Goal: Find specific page/section: Find specific page/section

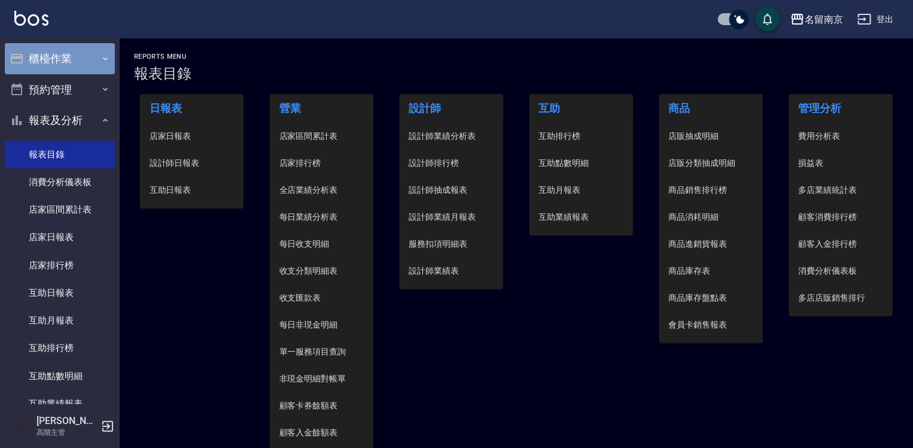
click at [67, 61] on button "櫃檯作業" at bounding box center [60, 58] width 110 height 31
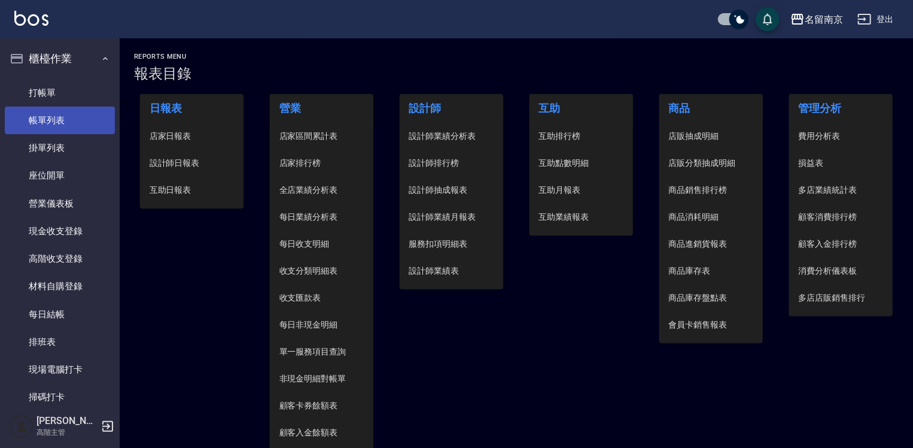
click at [77, 119] on link "帳單列表" at bounding box center [60, 121] width 110 height 28
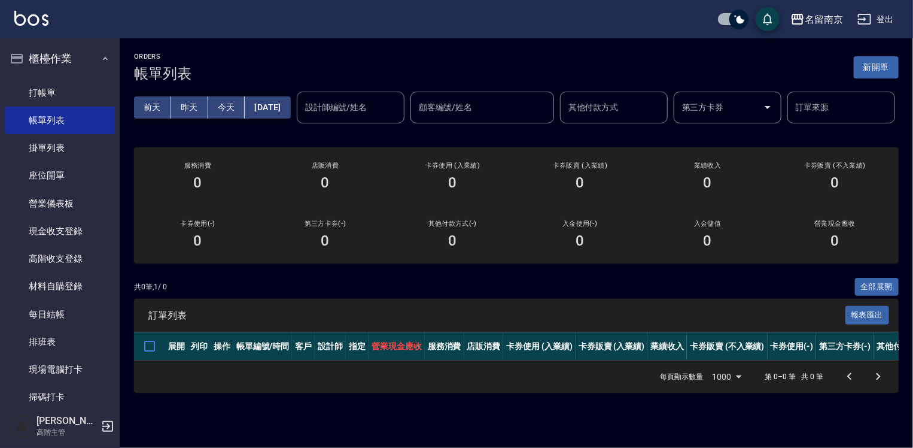
scroll to position [180, 0]
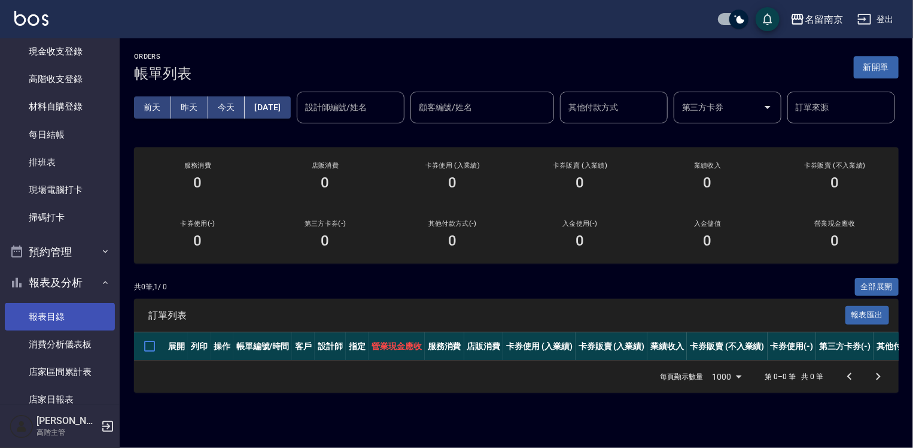
click at [57, 307] on link "報表目錄" at bounding box center [60, 317] width 110 height 28
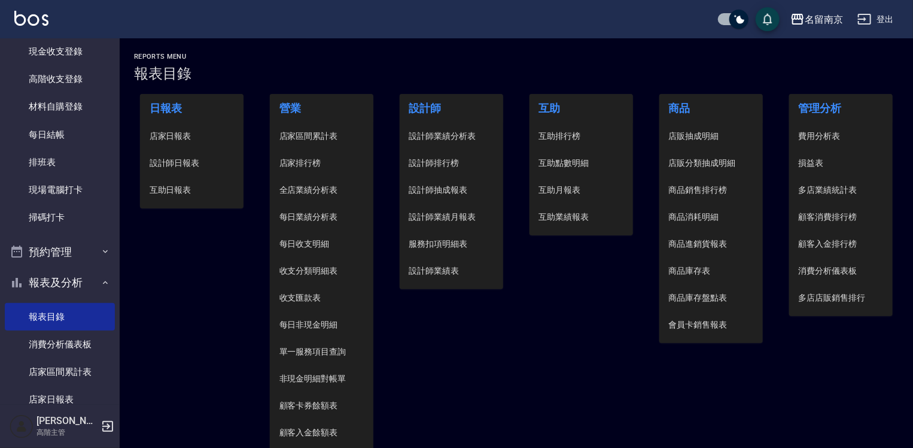
click at [172, 160] on span "設計師日報表" at bounding box center [192, 163] width 85 height 13
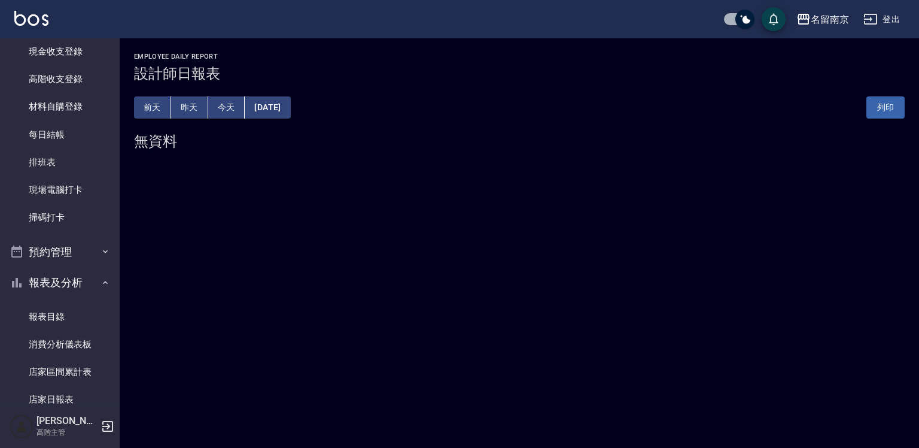
click at [284, 104] on button "[DATE]" at bounding box center [267, 107] width 45 height 22
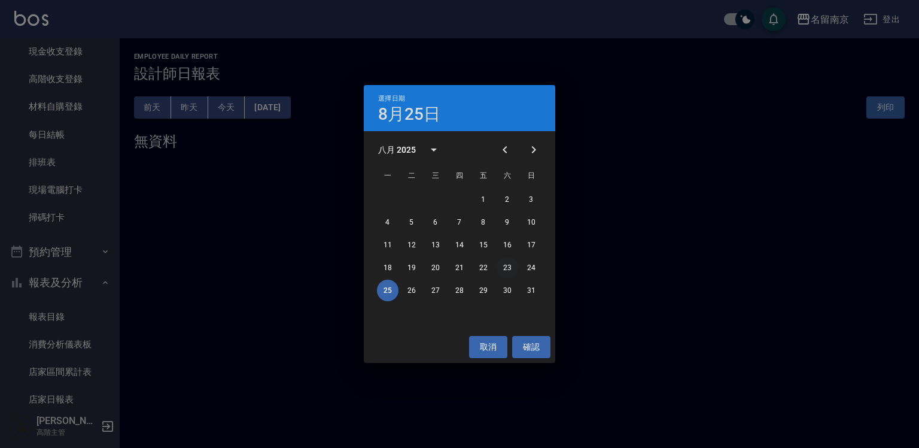
click at [512, 266] on button "23" at bounding box center [508, 268] width 22 height 22
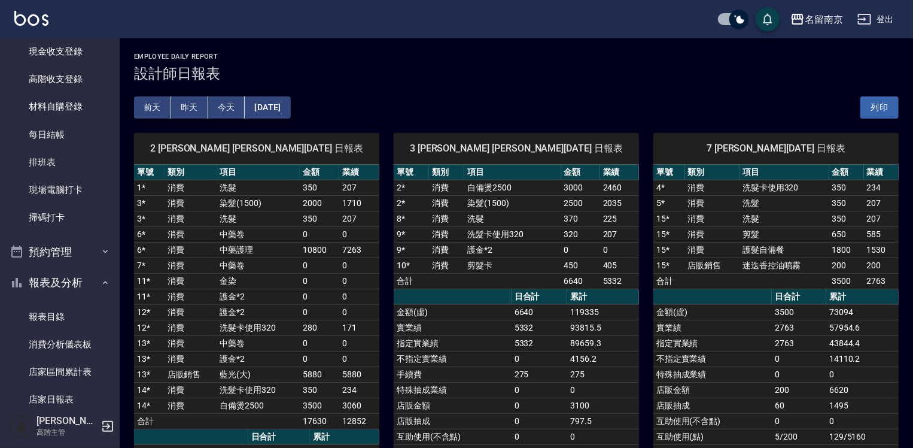
click at [277, 108] on button "[DATE]" at bounding box center [267, 107] width 45 height 22
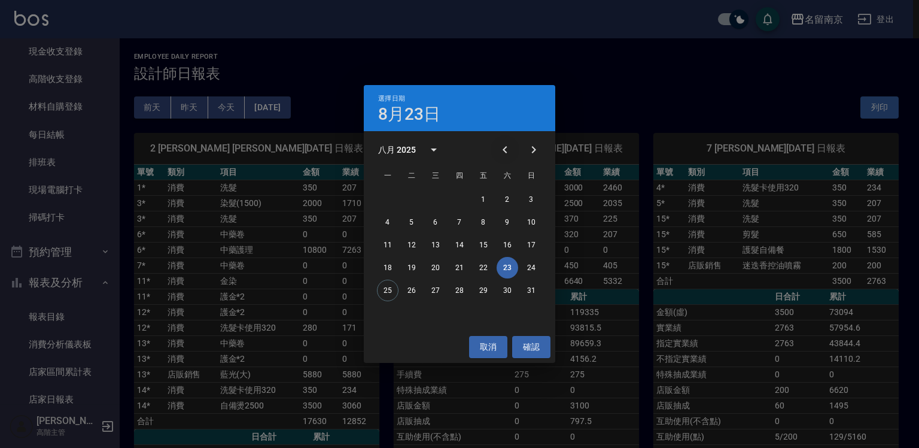
click at [503, 148] on icon "Previous month" at bounding box center [505, 149] width 14 height 14
click at [487, 269] on button "20" at bounding box center [484, 268] width 22 height 22
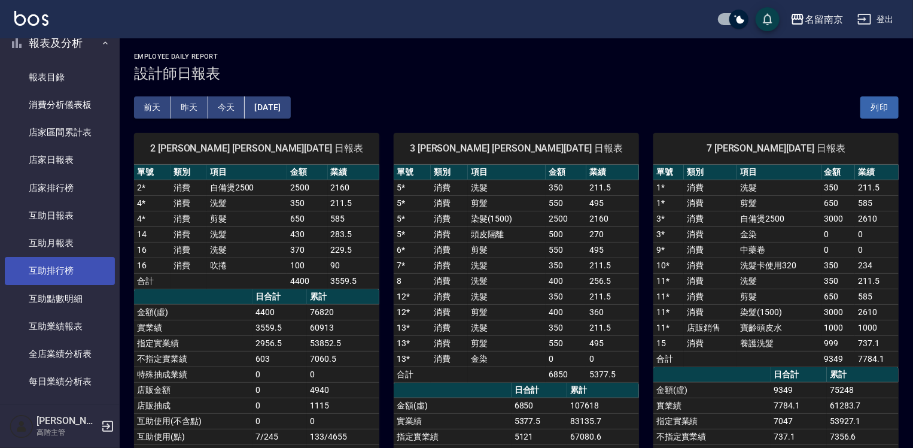
scroll to position [299, 0]
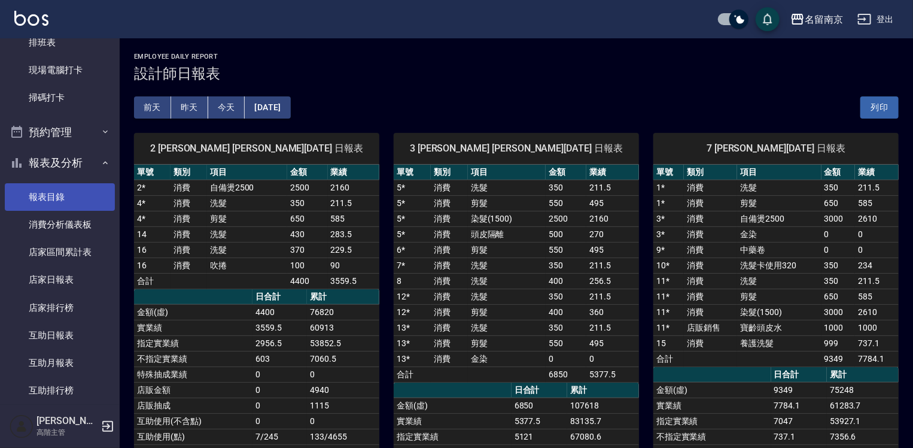
click at [48, 193] on link "報表目錄" at bounding box center [60, 197] width 110 height 28
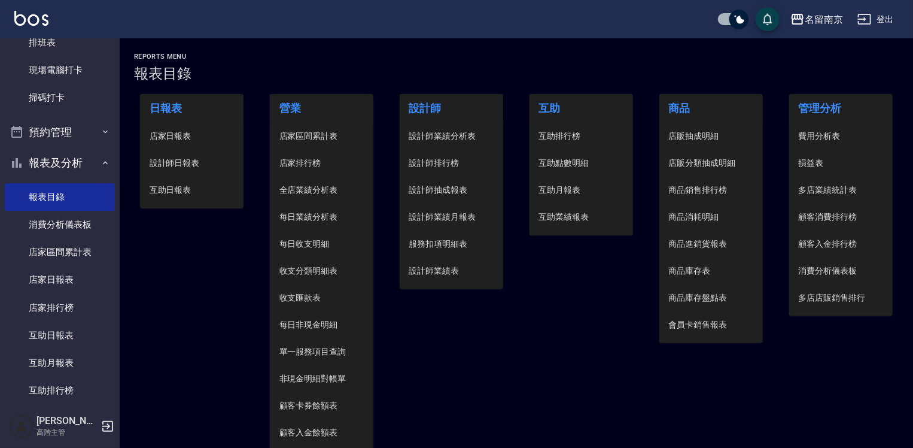
click at [165, 160] on span "設計師日報表" at bounding box center [192, 163] width 85 height 13
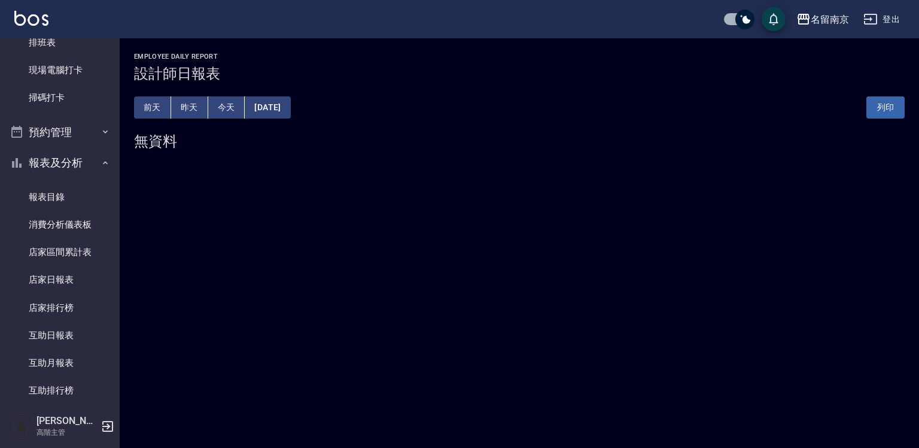
click at [290, 110] on button "[DATE]" at bounding box center [267, 107] width 45 height 22
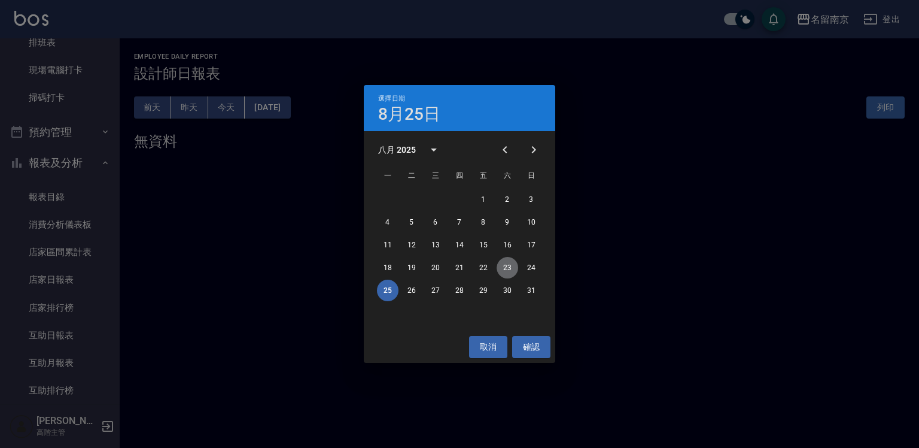
click at [507, 268] on button "23" at bounding box center [508, 268] width 22 height 22
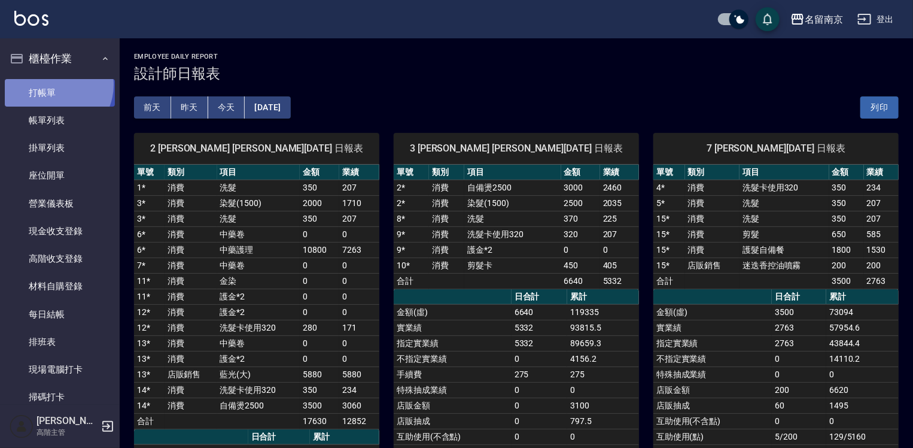
click at [51, 84] on link "打帳單" at bounding box center [60, 93] width 110 height 28
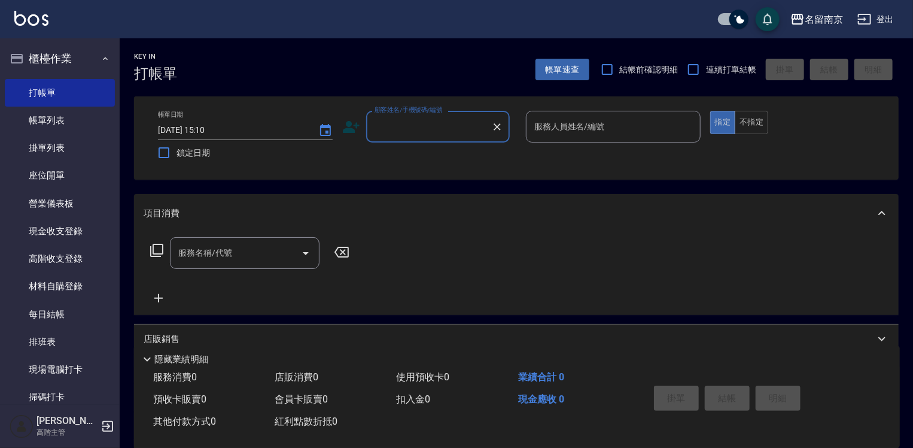
scroll to position [239, 0]
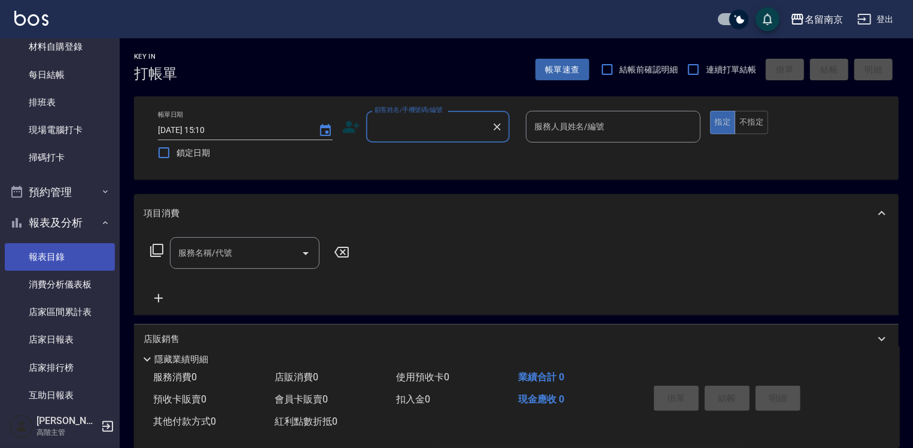
click at [90, 254] on link "報表目錄" at bounding box center [60, 257] width 110 height 28
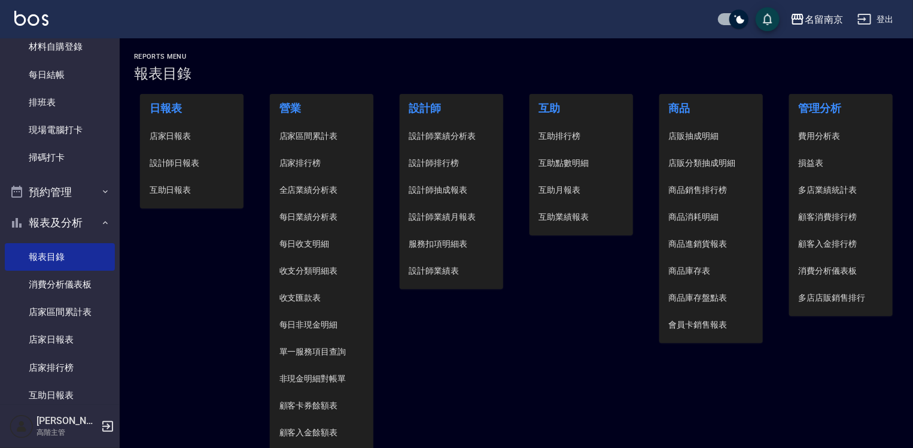
click at [190, 163] on span "設計師日報表" at bounding box center [192, 163] width 85 height 13
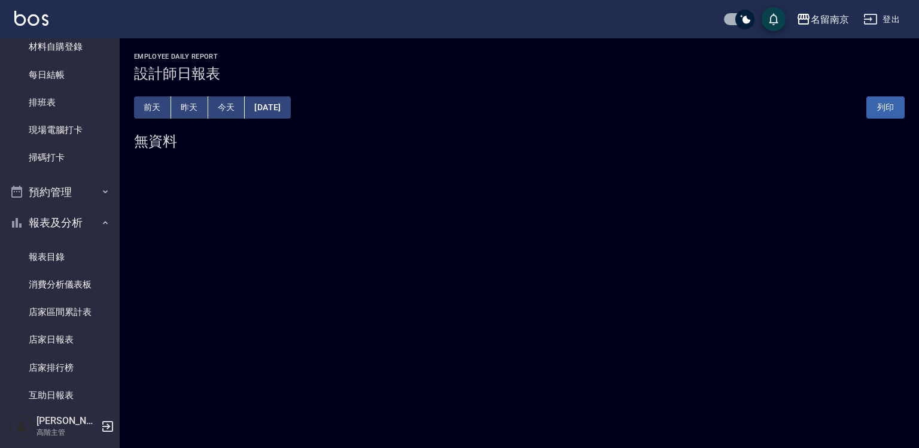
click at [290, 107] on button "[DATE]" at bounding box center [267, 107] width 45 height 22
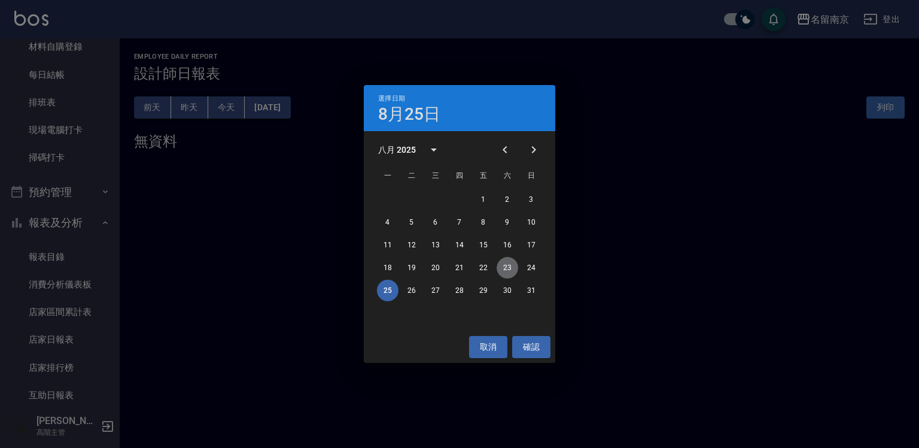
click at [510, 263] on button "23" at bounding box center [508, 268] width 22 height 22
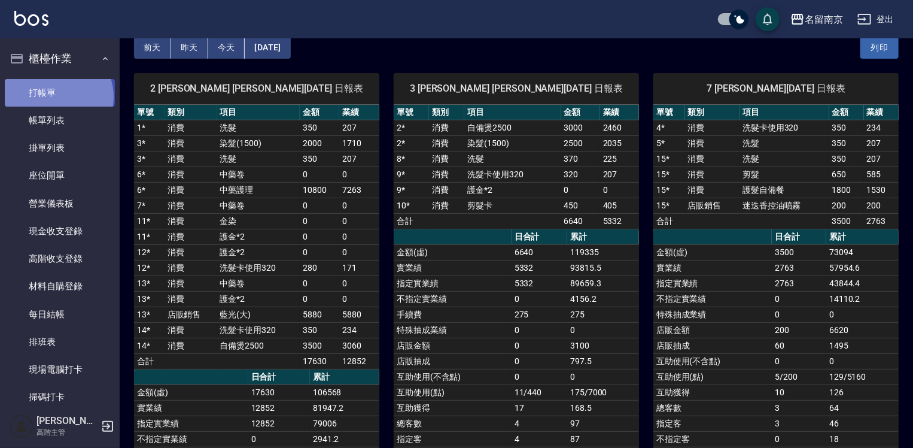
click at [57, 96] on link "打帳單" at bounding box center [60, 93] width 110 height 28
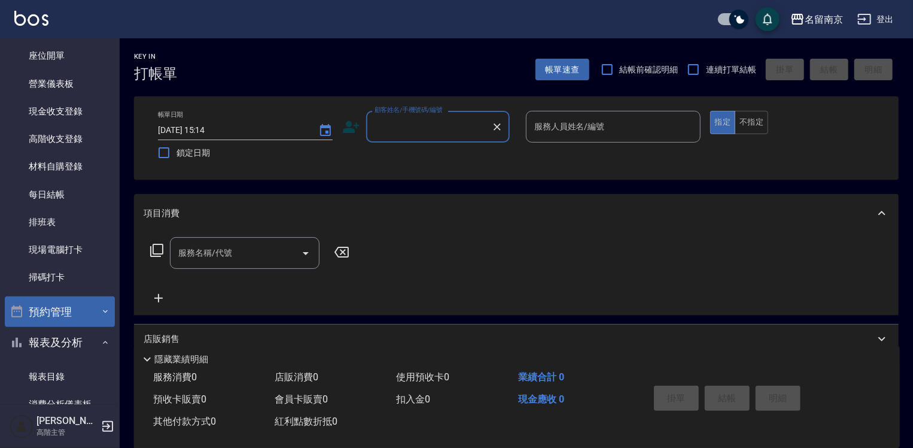
scroll to position [180, 0]
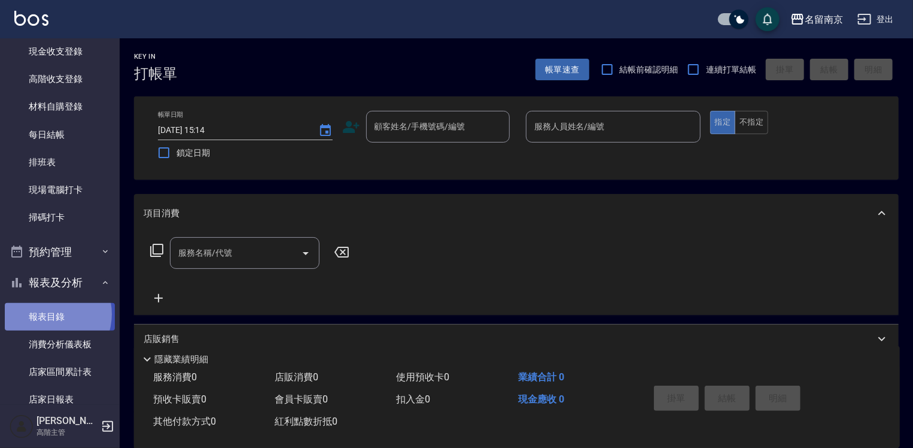
click at [49, 314] on link "報表目錄" at bounding box center [60, 317] width 110 height 28
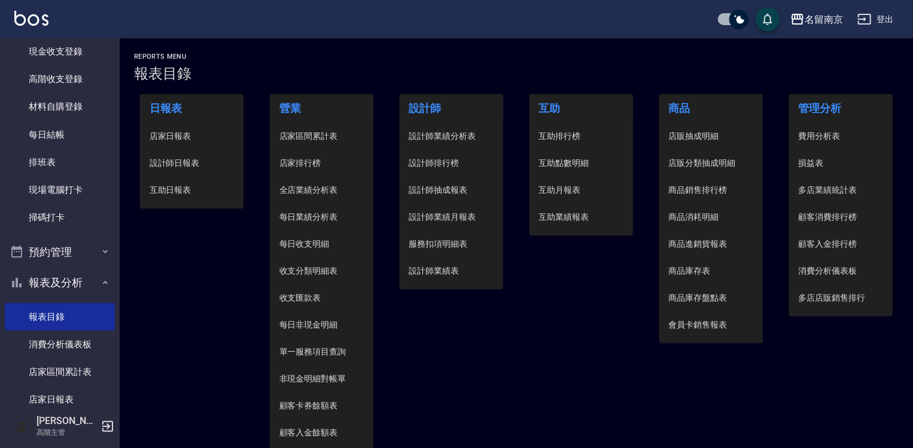
click at [196, 158] on span "設計師日報表" at bounding box center [192, 163] width 85 height 13
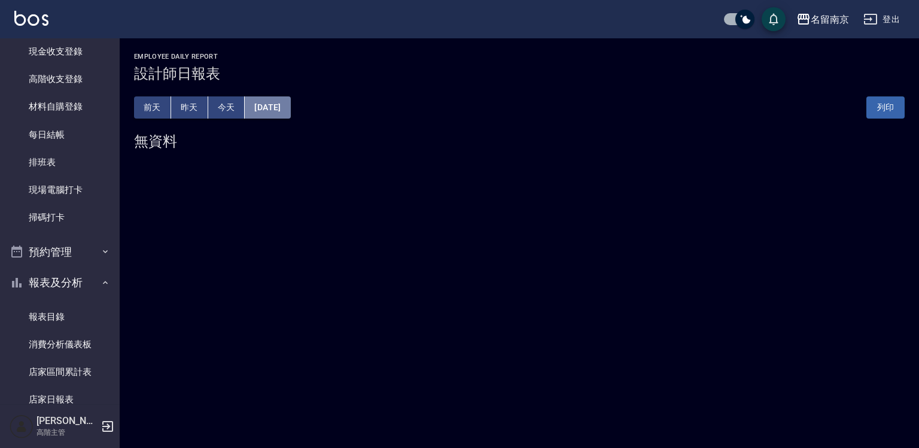
click at [278, 107] on button "[DATE]" at bounding box center [267, 107] width 45 height 22
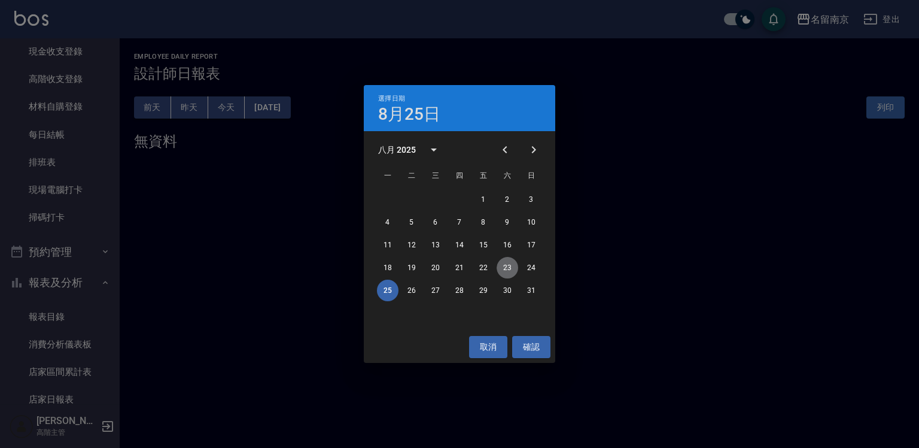
click at [508, 266] on button "23" at bounding box center [508, 268] width 22 height 22
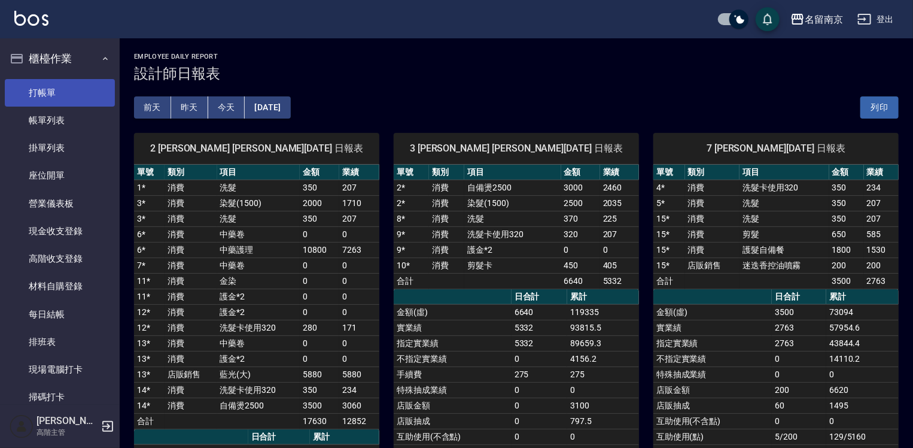
click at [62, 86] on link "打帳單" at bounding box center [60, 93] width 110 height 28
